Goal: Task Accomplishment & Management: Use online tool/utility

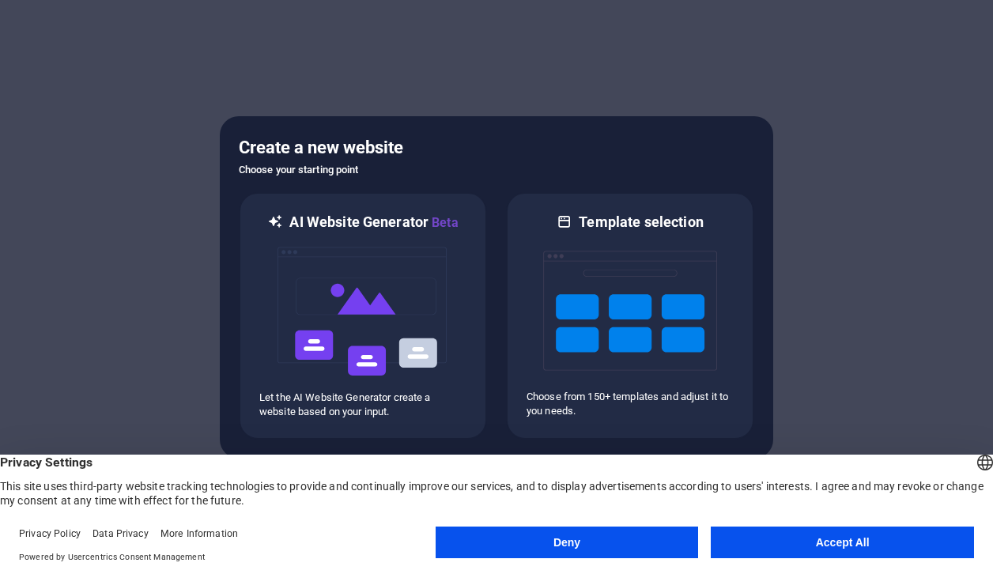
click at [561, 545] on button "Deny" at bounding box center [567, 542] width 263 height 32
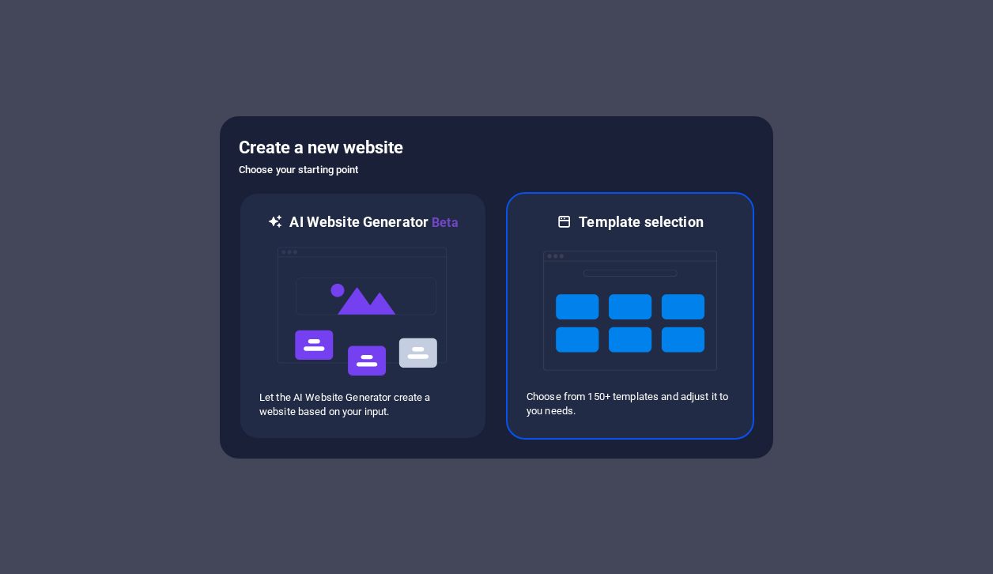
click at [607, 363] on img at bounding box center [630, 311] width 174 height 158
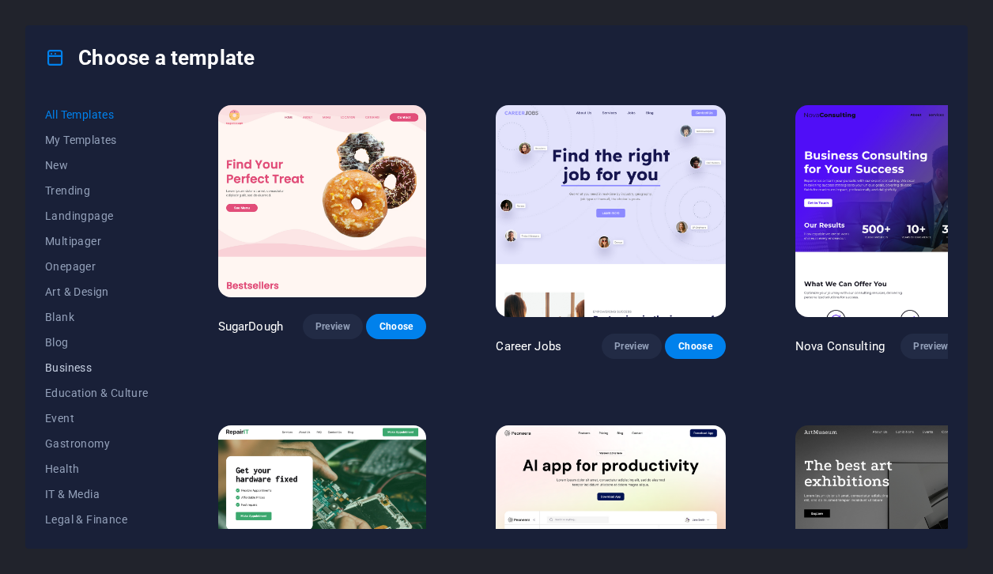
click at [82, 374] on button "Business" at bounding box center [97, 367] width 104 height 25
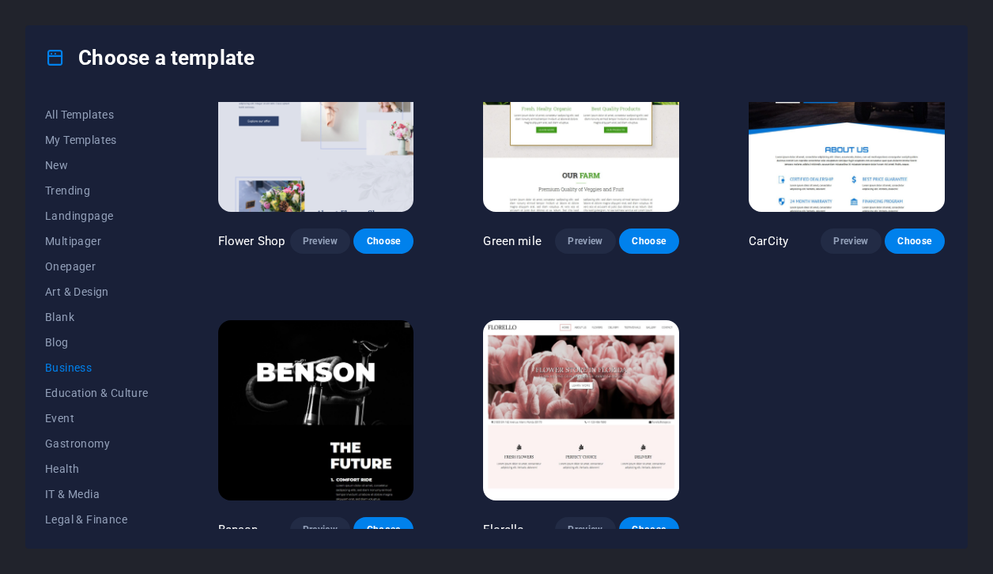
scroll to position [377, 0]
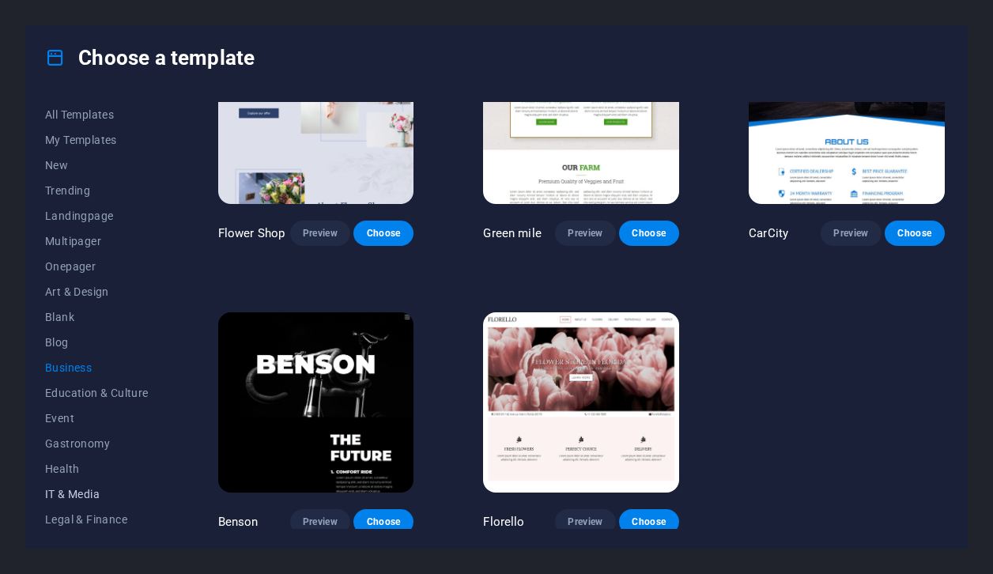
click at [92, 483] on button "IT & Media" at bounding box center [97, 493] width 104 height 25
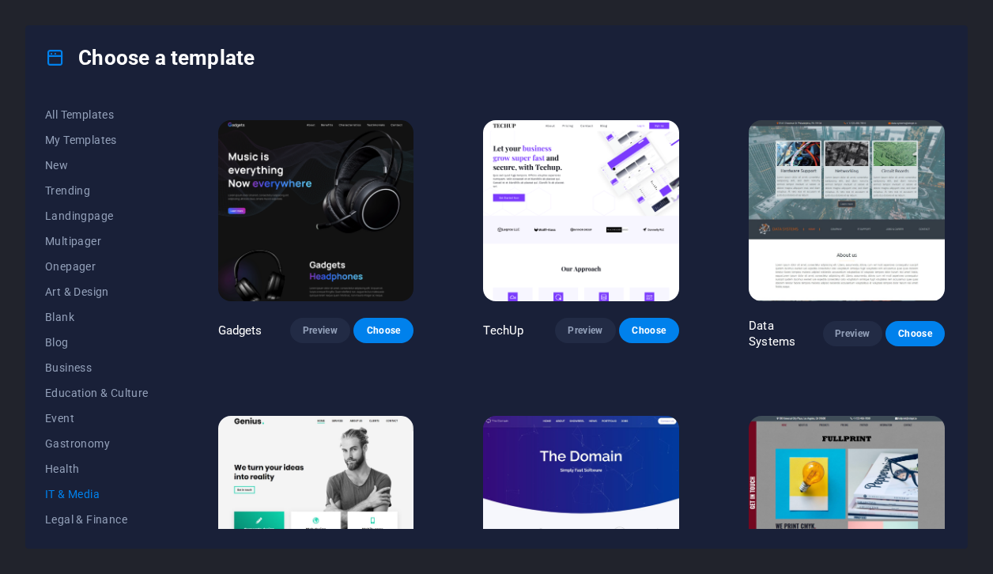
scroll to position [275, 0]
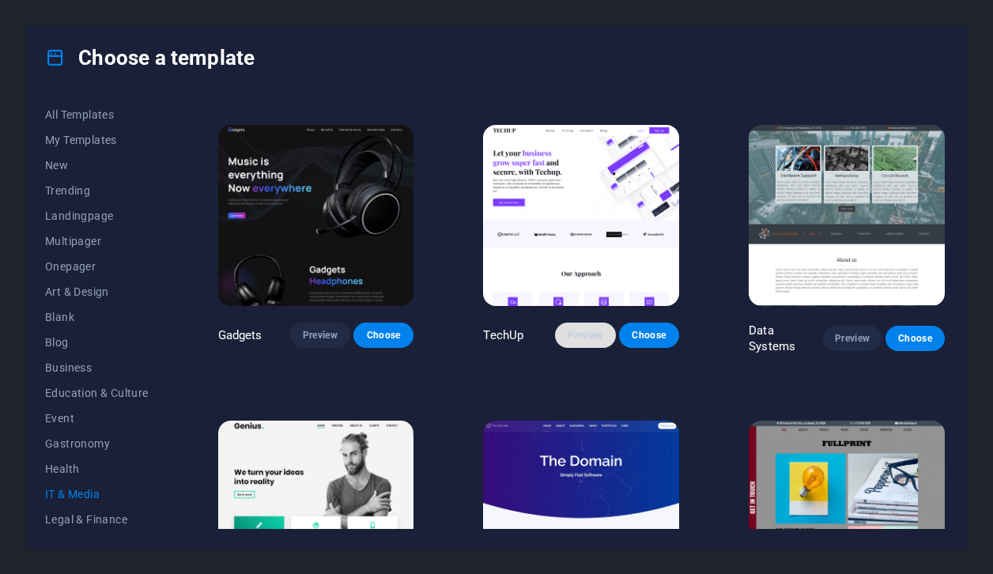
click at [603, 328] on button "Preview" at bounding box center [585, 334] width 60 height 25
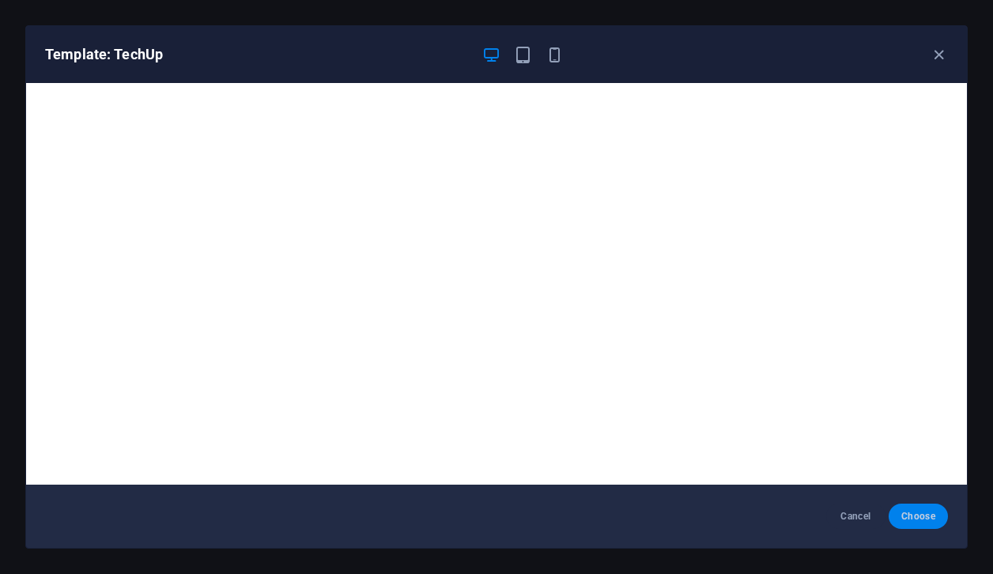
click at [934, 513] on span "Choose" at bounding box center [918, 516] width 34 height 13
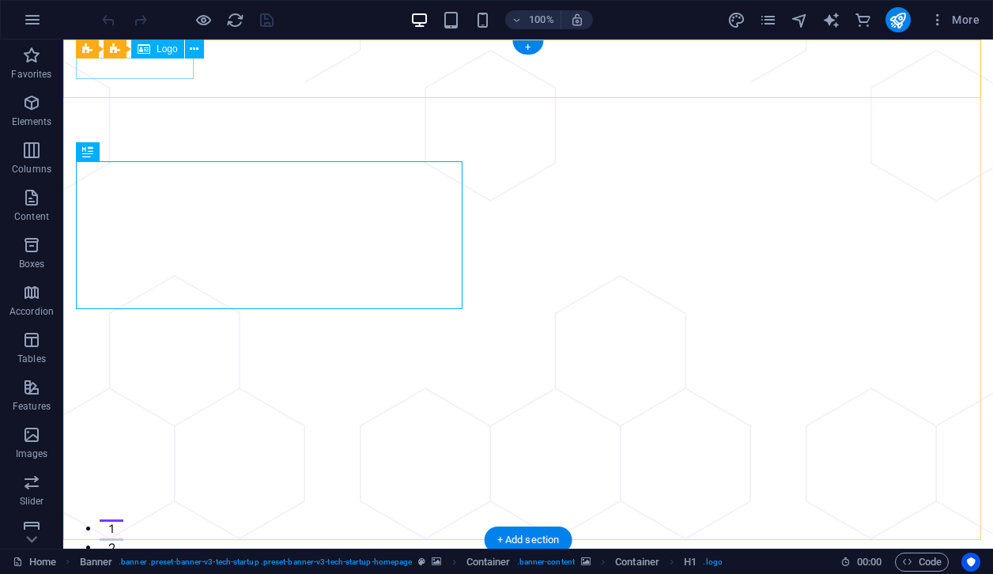
click at [172, 552] on div at bounding box center [528, 562] width 904 height 21
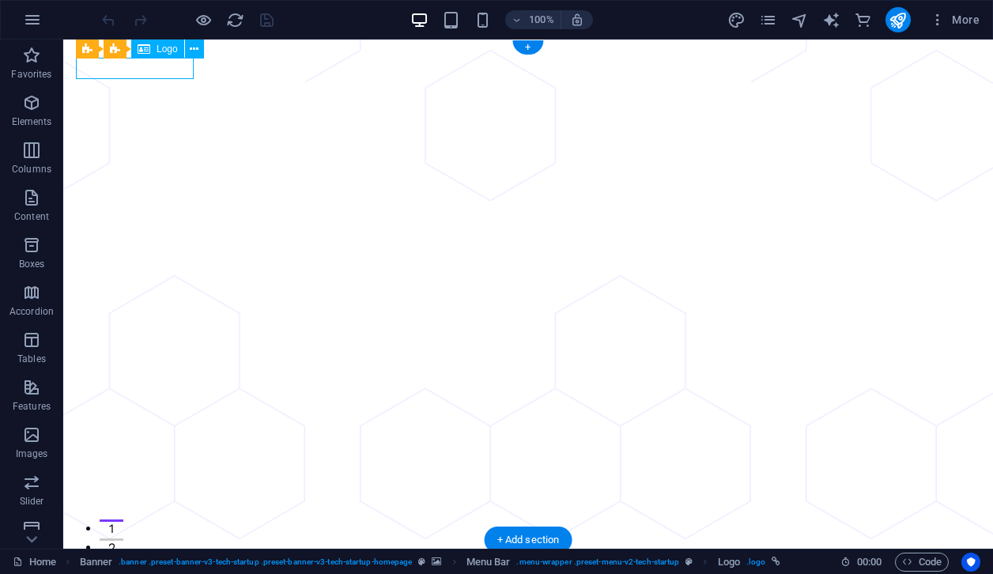
click at [172, 552] on div at bounding box center [528, 562] width 904 height 21
select select "px"
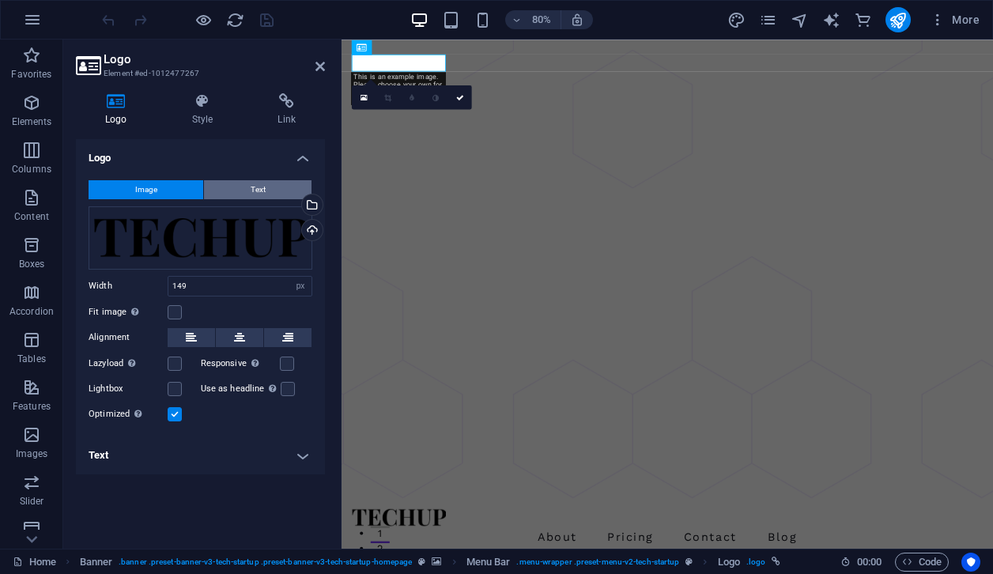
click at [212, 181] on button "Text" at bounding box center [257, 189] width 107 height 19
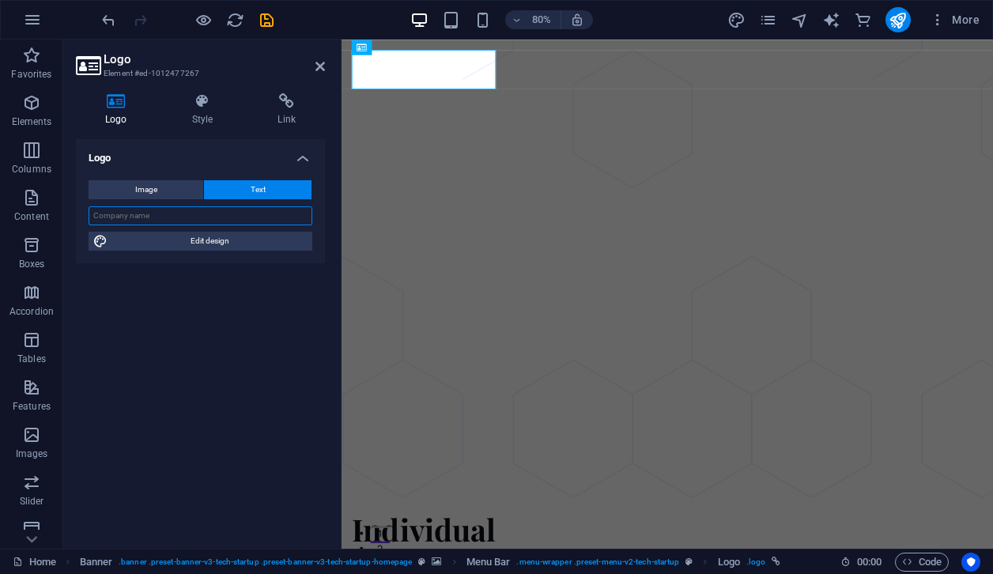
click at [233, 219] on input "text" at bounding box center [201, 215] width 224 height 19
type input "FRATERNITY"
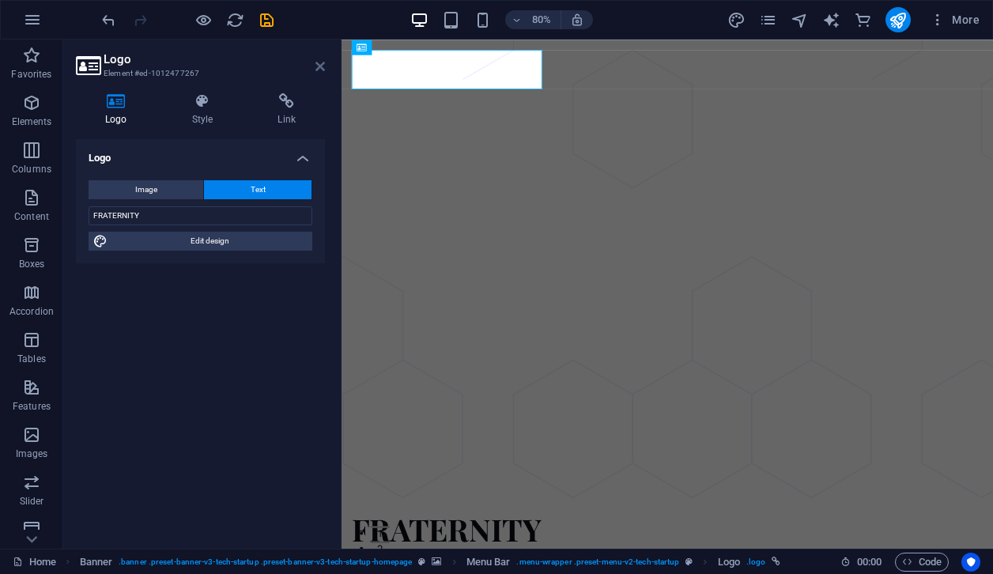
click at [319, 70] on icon at bounding box center [319, 66] width 9 height 13
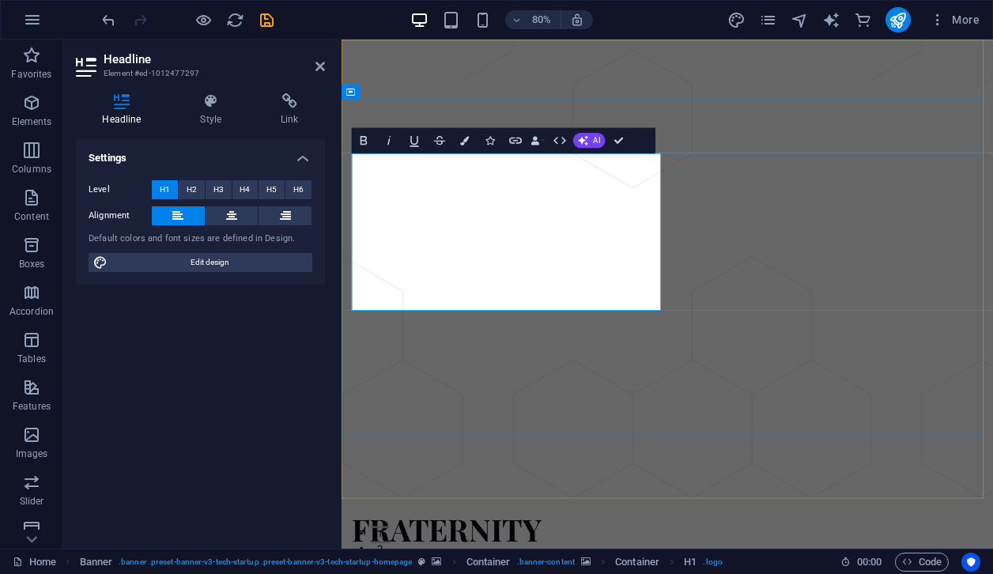
drag, startPoint x: 384, startPoint y: 364, endPoint x: 586, endPoint y: 367, distance: 201.6
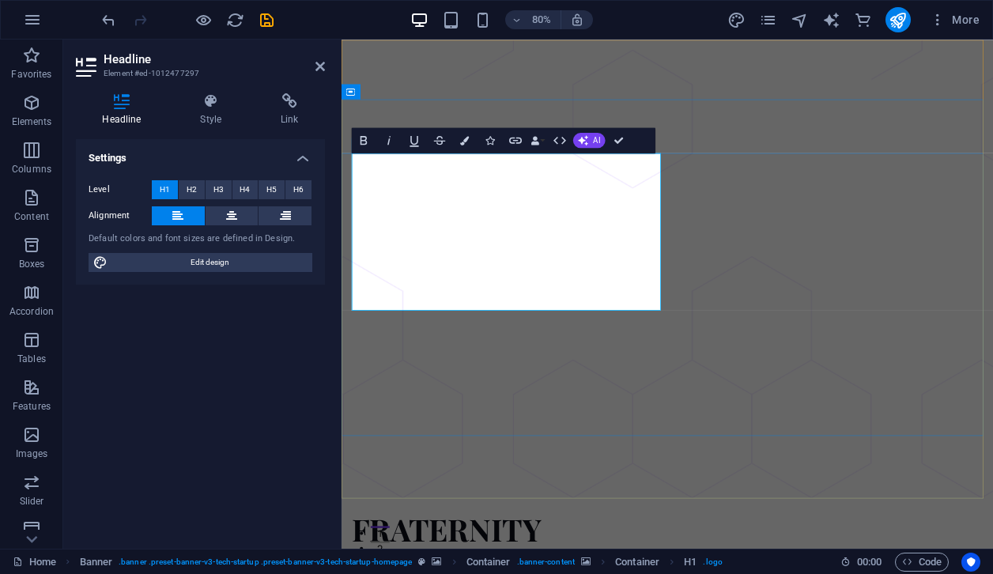
click at [253, 397] on div "Settings Level H1 H2 H3 H4 H5 H6 Alignment Default colors and font sizes are de…" at bounding box center [200, 337] width 249 height 397
click at [315, 68] on icon at bounding box center [319, 66] width 9 height 13
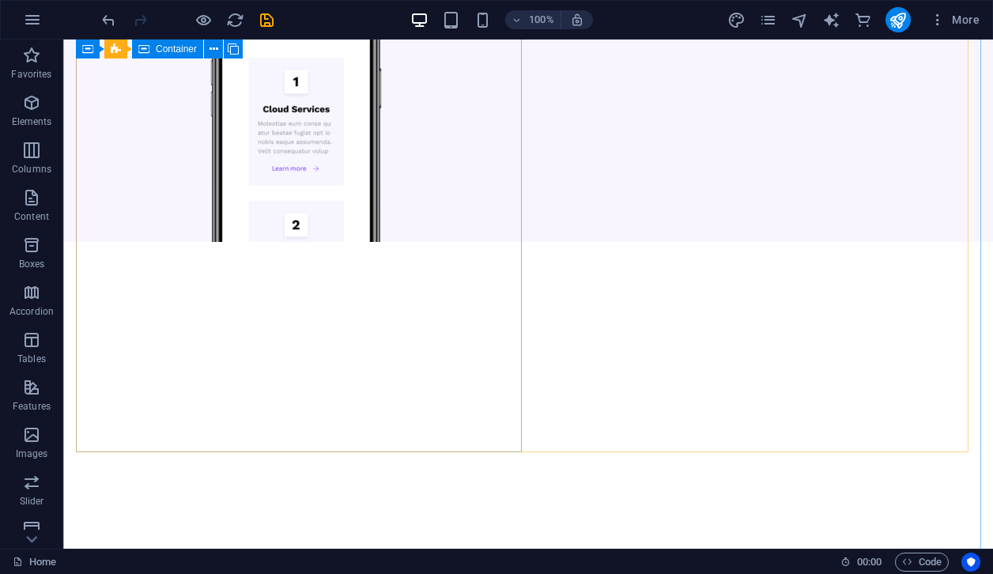
scroll to position [6322, 0]
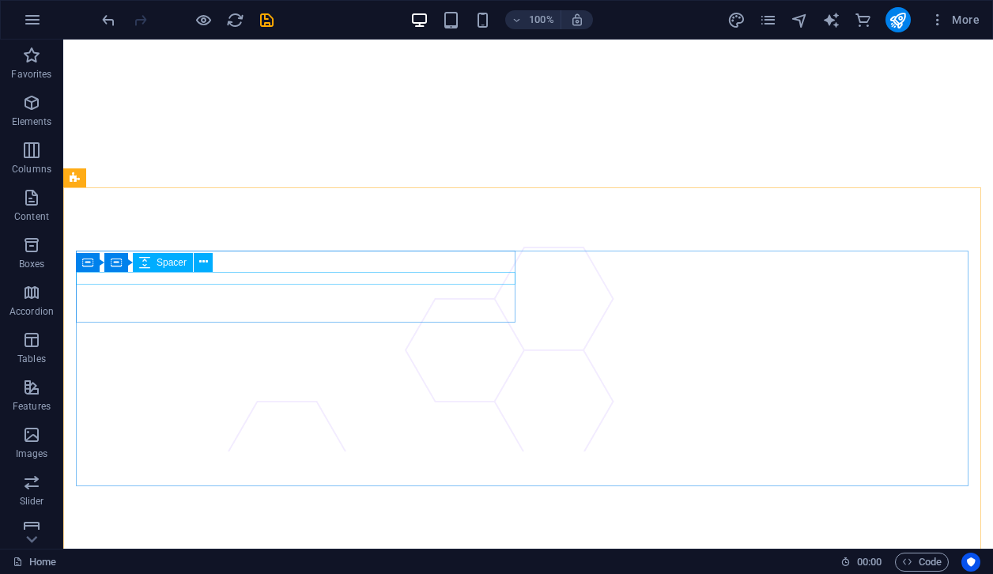
click at [179, 270] on div "Spacer" at bounding box center [163, 262] width 60 height 19
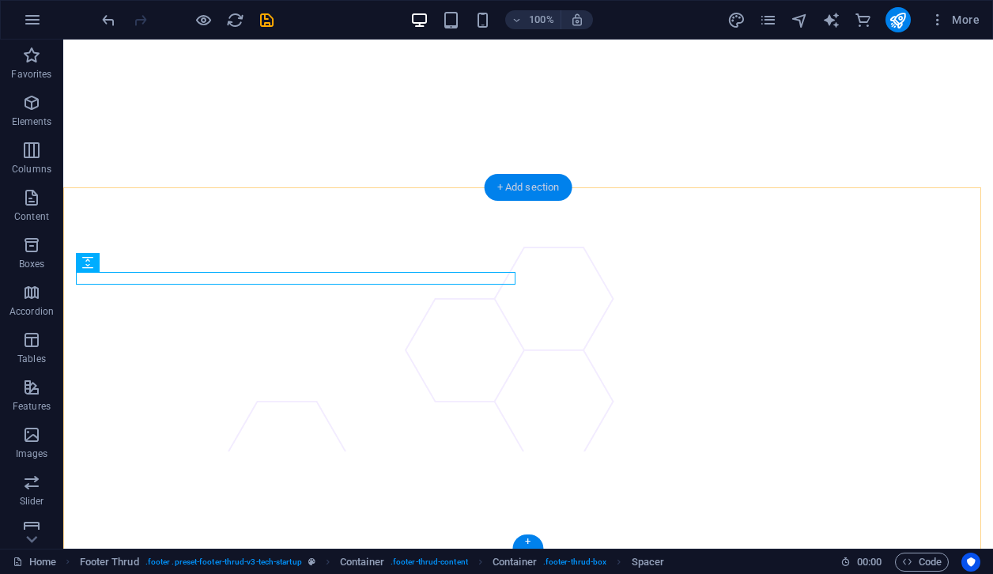
click at [525, 198] on div "+ Add section" at bounding box center [529, 187] width 88 height 27
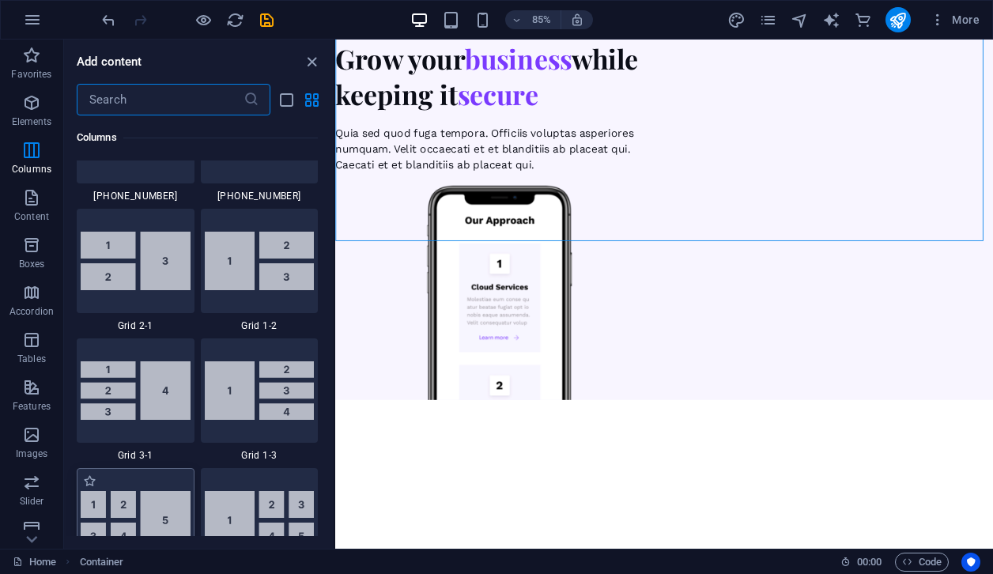
scroll to position [1896, 0]
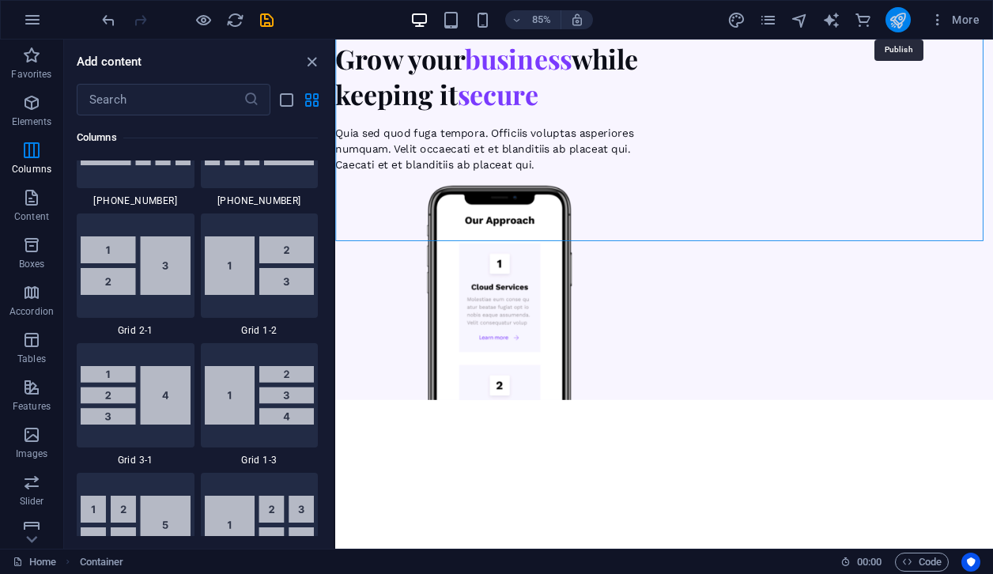
click at [895, 20] on icon "publish" at bounding box center [897, 20] width 18 height 18
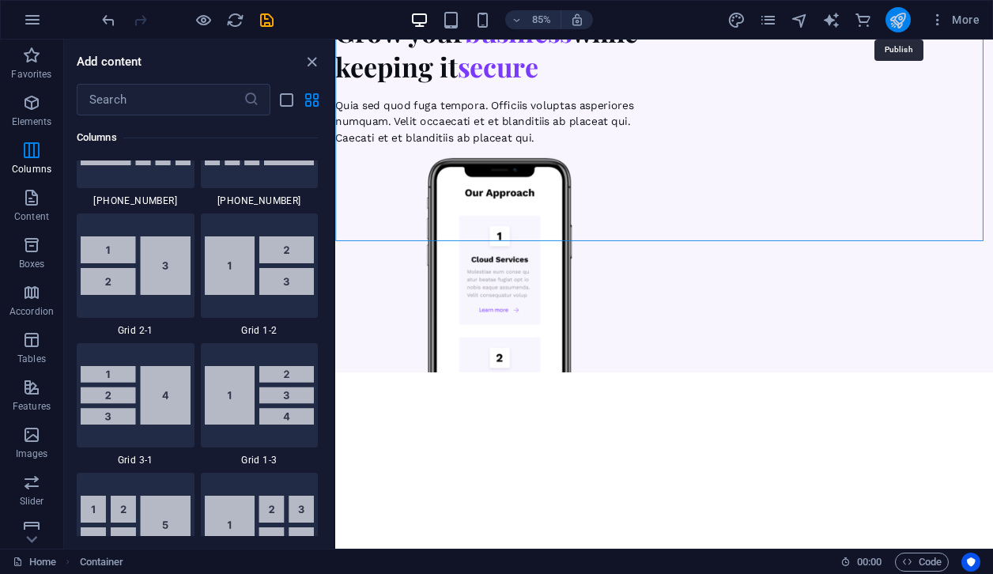
scroll to position [6173, 0]
